Goal: Task Accomplishment & Management: Use online tool/utility

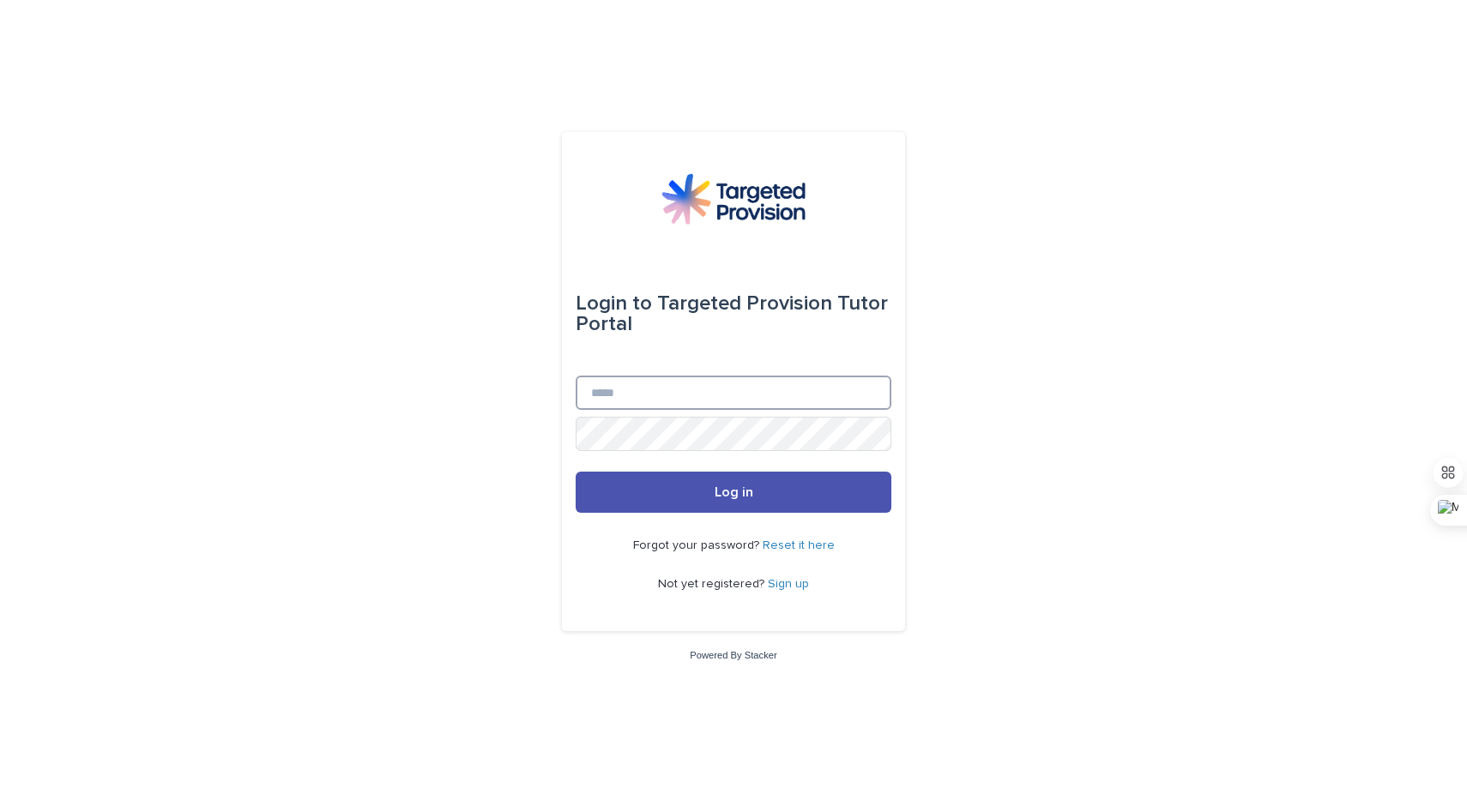
click at [878, 398] on input "Email" at bounding box center [734, 393] width 316 height 35
type input "**********"
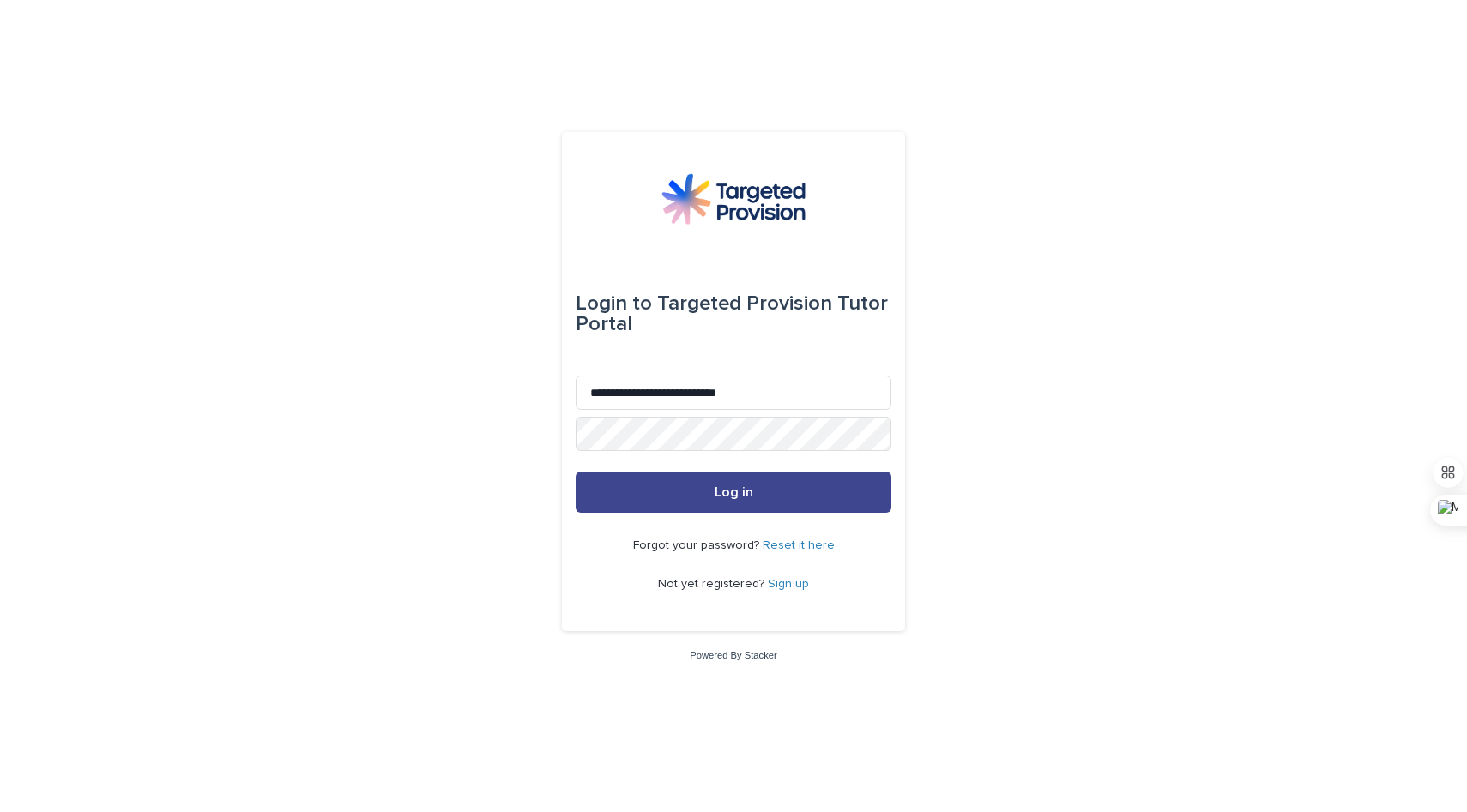
click at [803, 501] on button "Log in" at bounding box center [734, 491] width 316 height 41
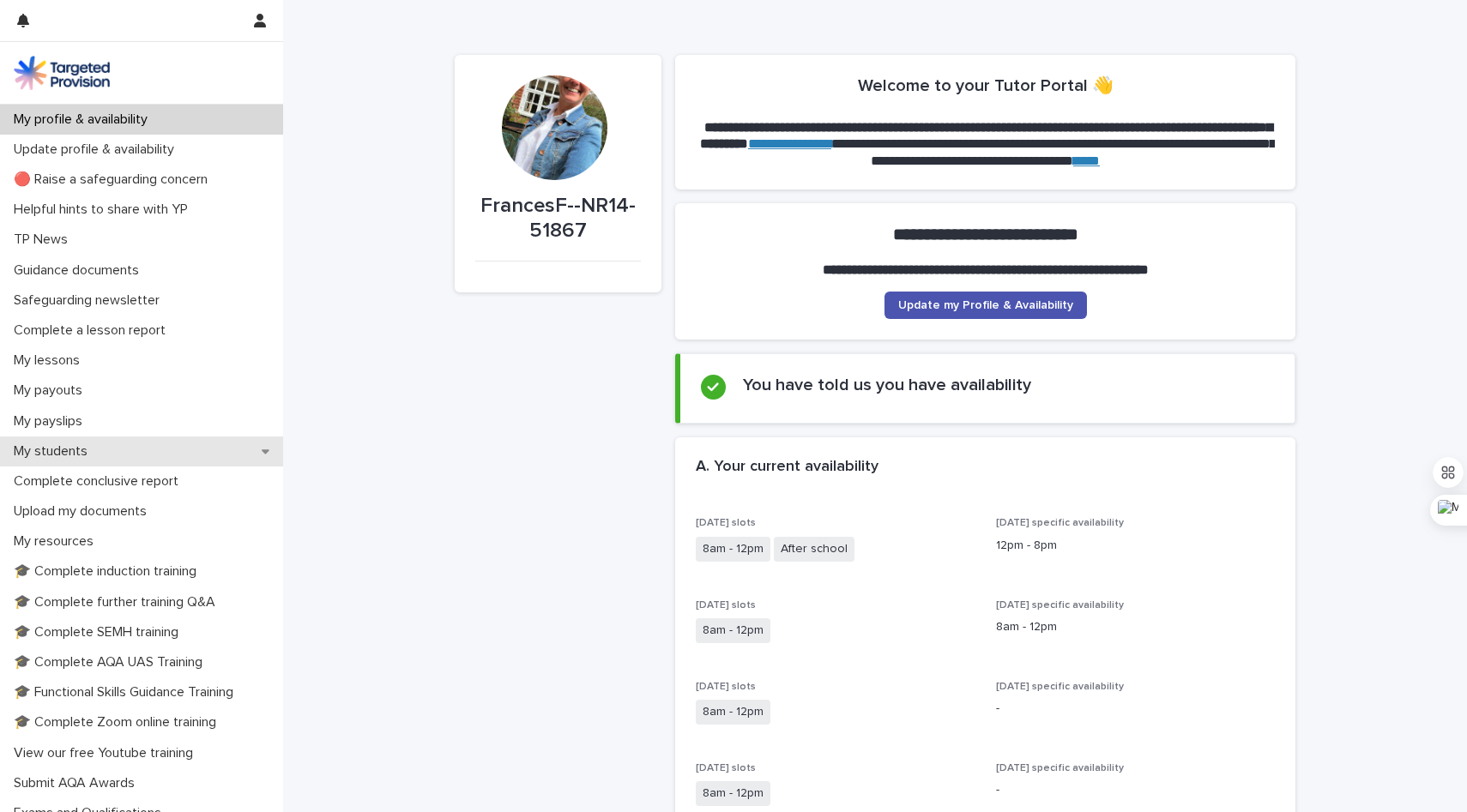
click at [134, 457] on div "My students" at bounding box center [141, 451] width 283 height 30
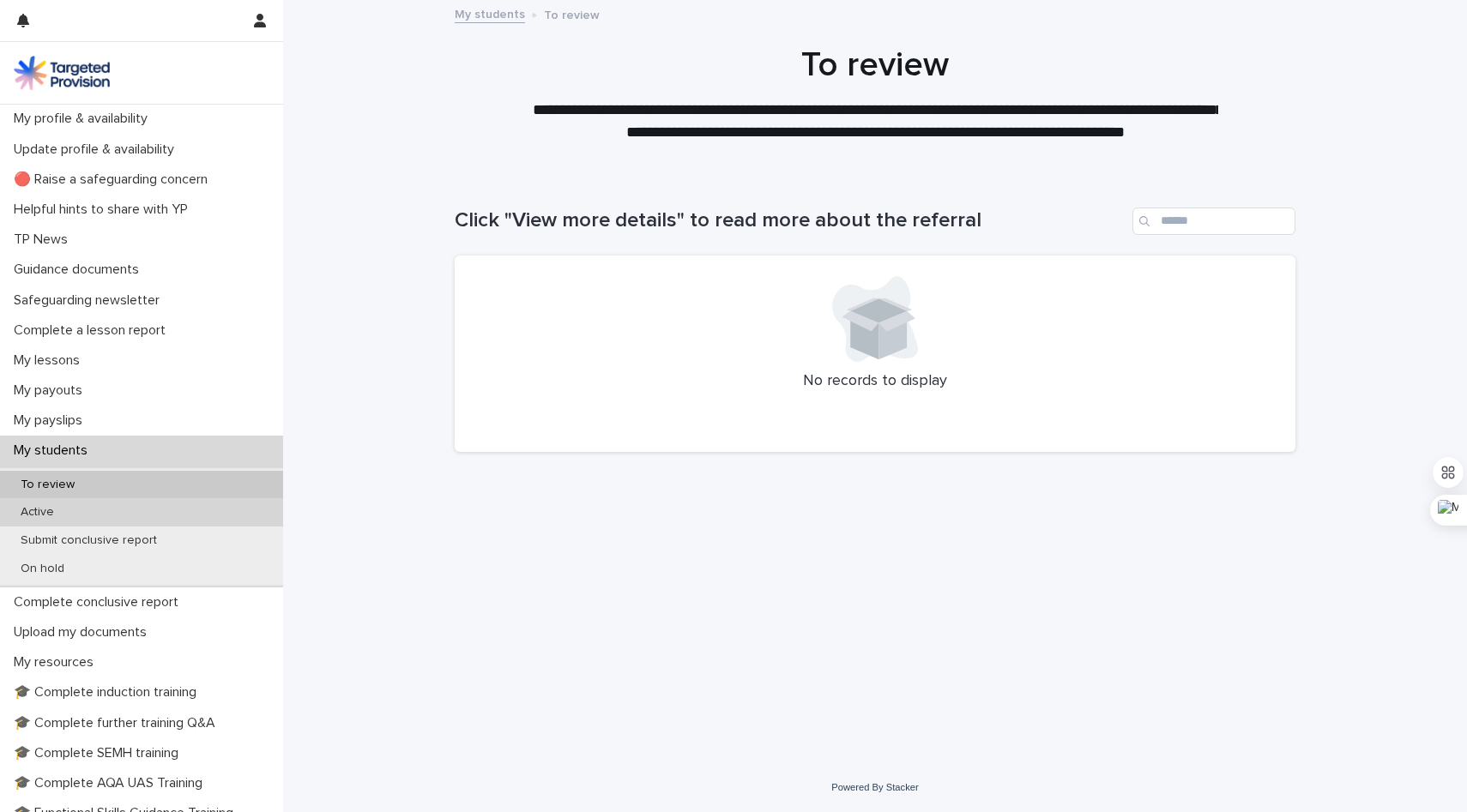
click at [91, 515] on div "Active" at bounding box center [141, 512] width 283 height 29
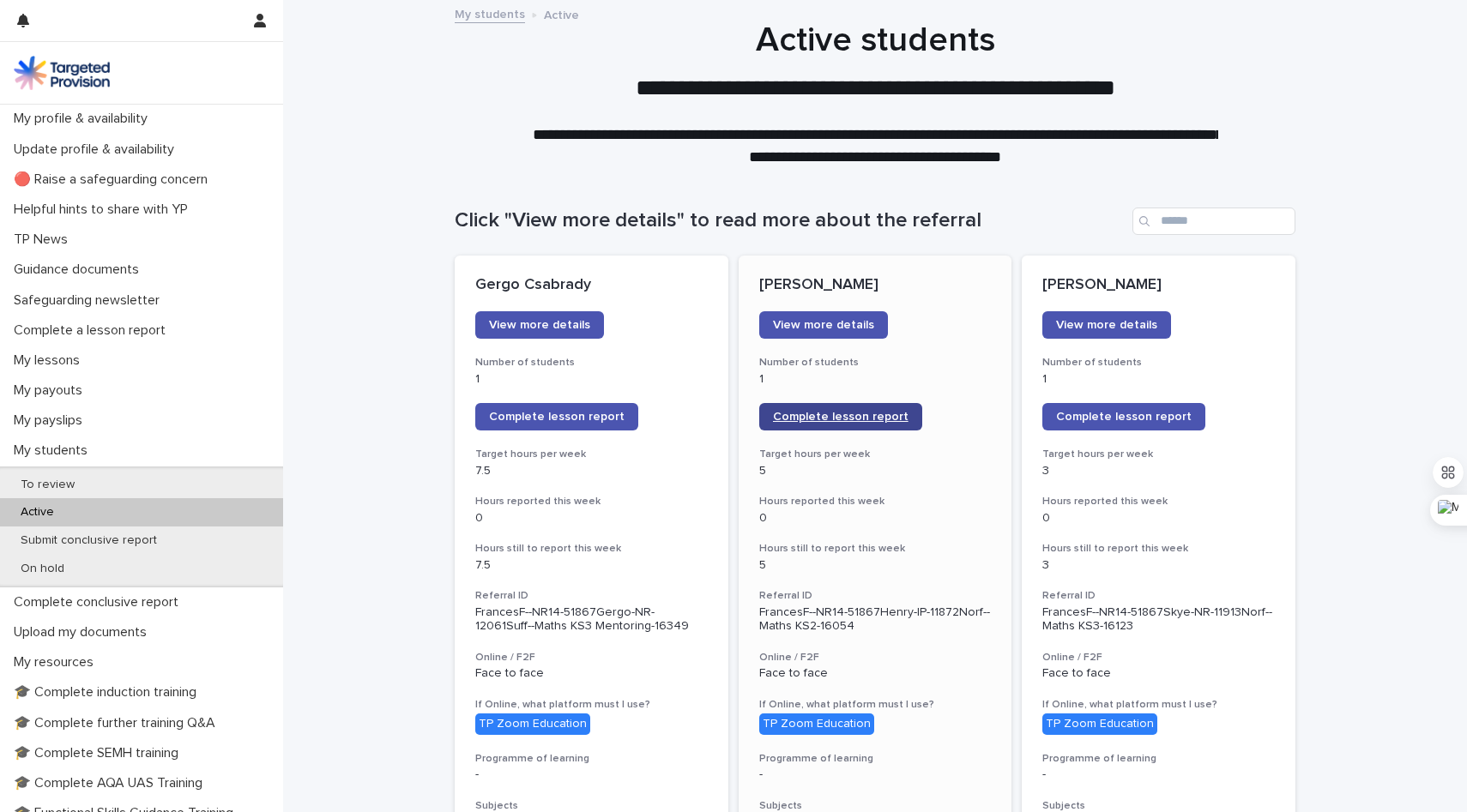
click at [839, 418] on span "Complete lesson report" at bounding box center [840, 416] width 135 height 12
